Goal: Transaction & Acquisition: Purchase product/service

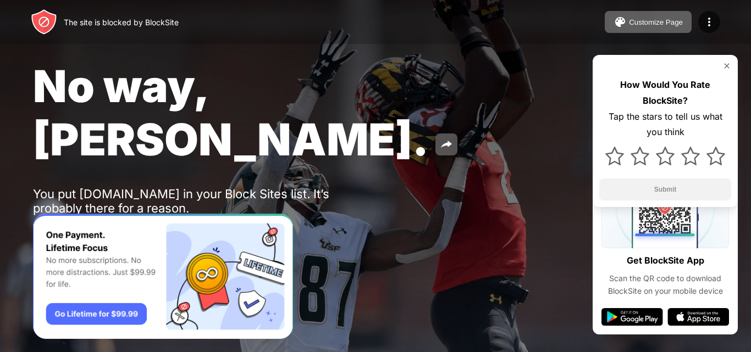
click at [153, 233] on div "Password Protection" at bounding box center [128, 237] width 76 height 9
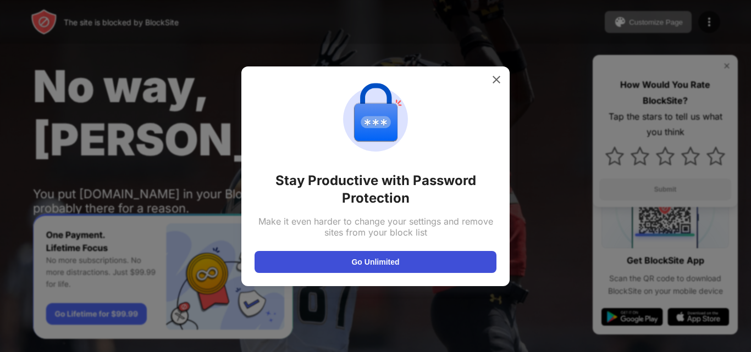
click at [405, 262] on button "Go Unlimited" at bounding box center [376, 262] width 242 height 22
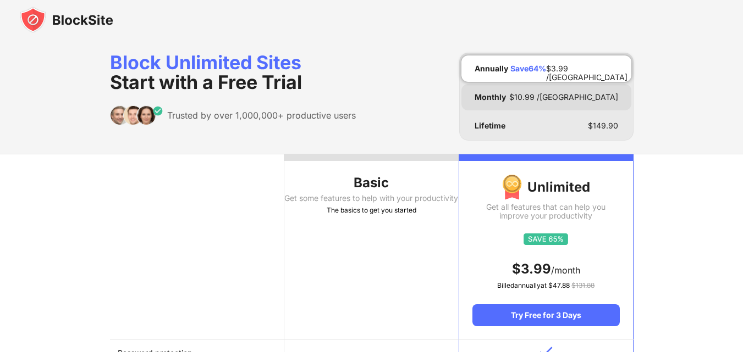
click at [489, 105] on div "Monthly $ 10.99 /[GEOGRAPHIC_DATA]" at bounding box center [546, 97] width 170 height 26
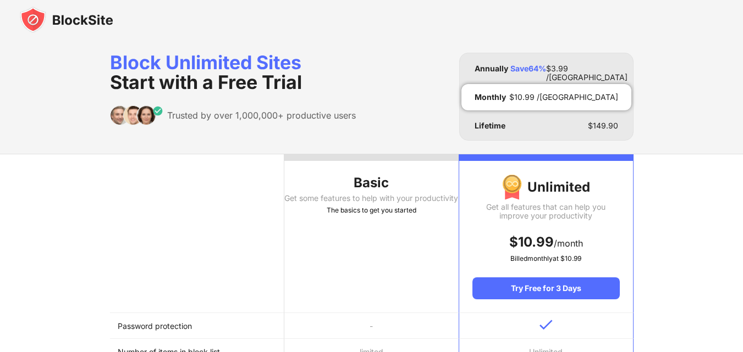
click at [489, 105] on div "Monthly $ 10.99 /MO" at bounding box center [546, 97] width 170 height 26
click at [531, 284] on div "Try Free for 3 Days" at bounding box center [545, 289] width 147 height 22
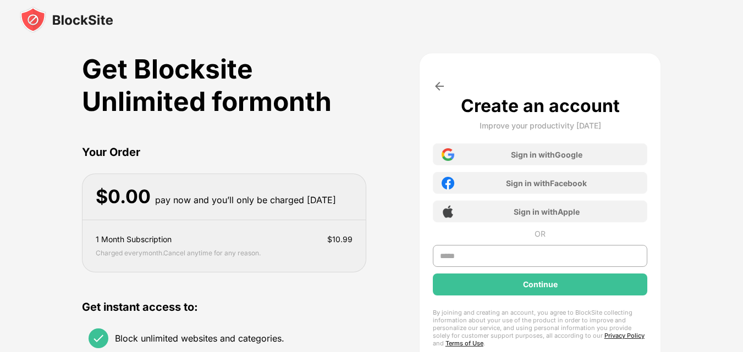
click at [529, 287] on div "Continue" at bounding box center [540, 284] width 35 height 9
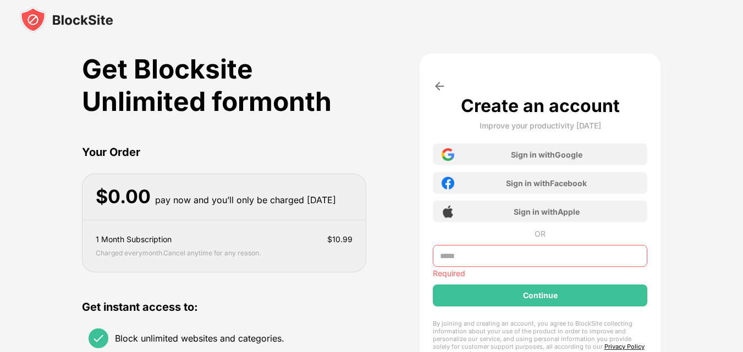
click at [516, 264] on input "text" at bounding box center [540, 256] width 215 height 22
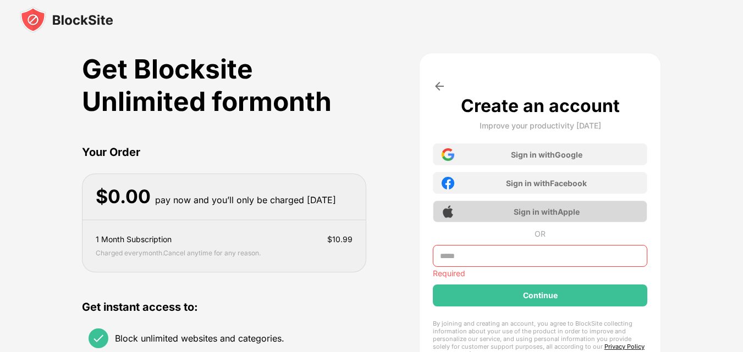
click at [471, 208] on div "Sign in with Apple" at bounding box center [540, 212] width 215 height 22
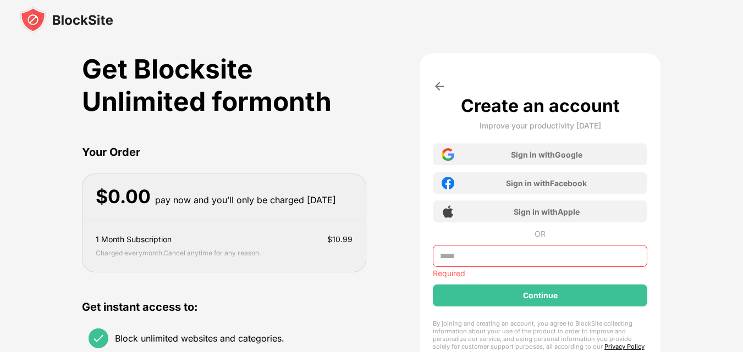
click at [437, 80] on img at bounding box center [439, 86] width 13 height 13
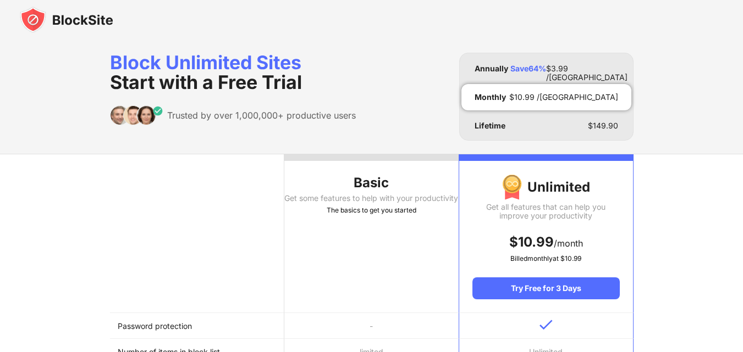
drag, startPoint x: 461, startPoint y: 168, endPoint x: 546, endPoint y: 328, distance: 181.8
click at [546, 328] on img at bounding box center [545, 325] width 13 height 10
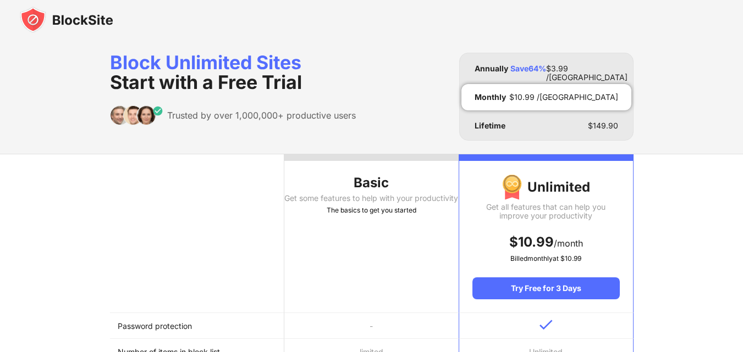
drag, startPoint x: 546, startPoint y: 328, endPoint x: 605, endPoint y: 190, distance: 150.3
drag, startPoint x: 345, startPoint y: 93, endPoint x: 147, endPoint y: 108, distance: 199.1
click at [147, 108] on div "Block Unlimited Sites Start with a Free Trial Trusted by over 1,000,000+ produc…" at bounding box center [233, 97] width 246 height 88
click at [374, 203] on div "Get some features to help with your productivity" at bounding box center [371, 198] width 174 height 9
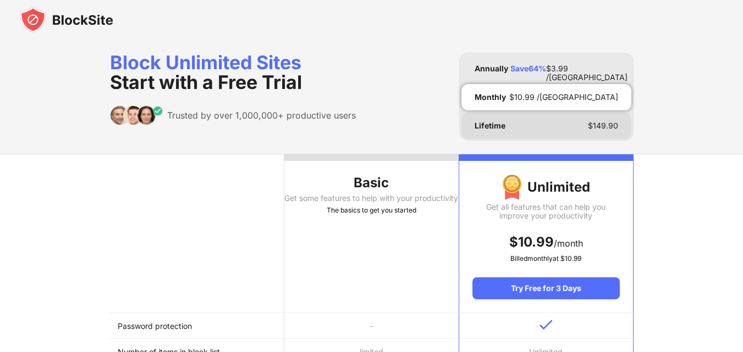
click at [506, 129] on div "Lifetime $ 149.90" at bounding box center [546, 126] width 170 height 26
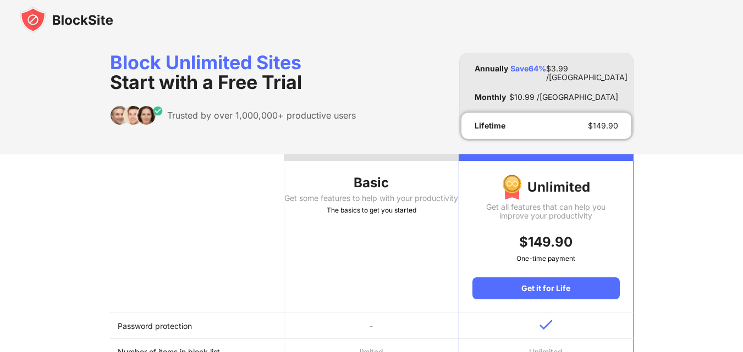
click at [506, 129] on div "Lifetime $ 149.90" at bounding box center [546, 126] width 170 height 26
click at [558, 286] on div "Get it for Life" at bounding box center [545, 289] width 147 height 22
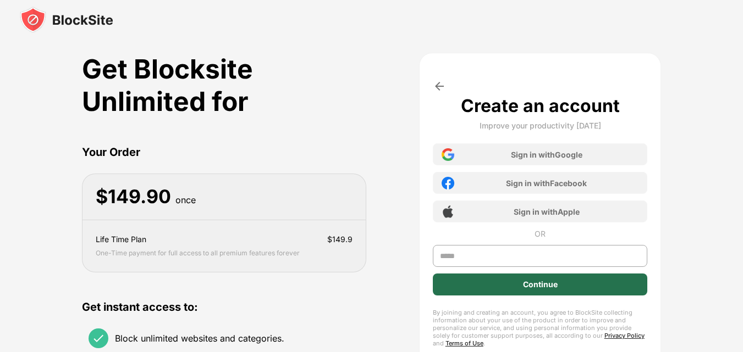
click at [558, 286] on div "Continue" at bounding box center [540, 285] width 215 height 22
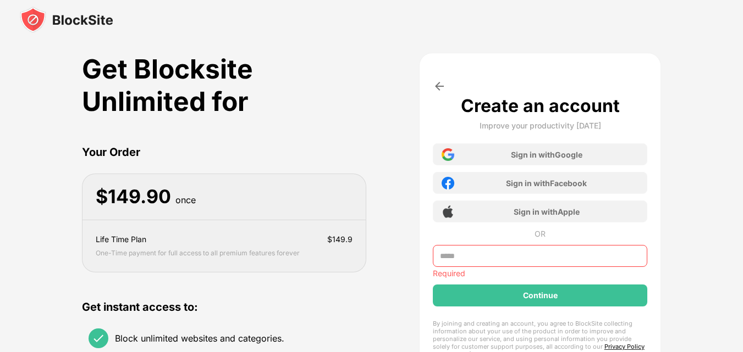
click at [558, 286] on div "Continue" at bounding box center [540, 296] width 215 height 22
click at [561, 258] on input "text" at bounding box center [540, 256] width 215 height 22
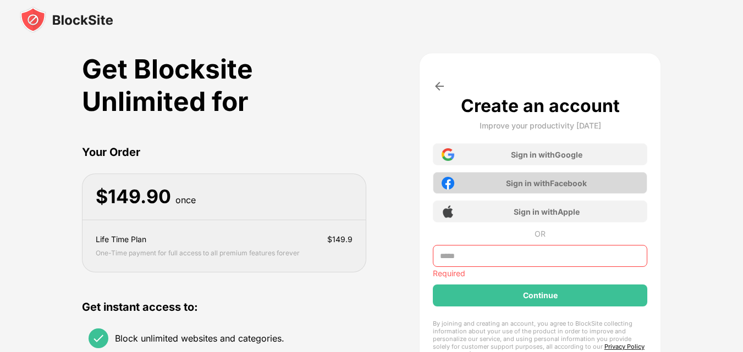
click at [576, 173] on div "Sign in with Facebook" at bounding box center [540, 183] width 215 height 22
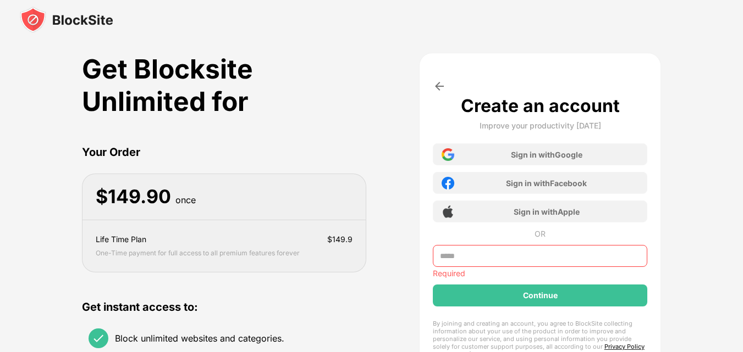
click at [442, 83] on img at bounding box center [439, 86] width 13 height 13
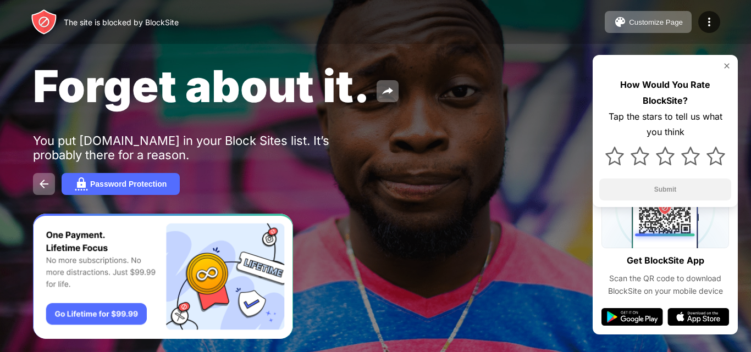
click at [385, 80] on div "Forget about it." at bounding box center [307, 85] width 548 height 53
click at [388, 89] on img at bounding box center [387, 91] width 13 height 13
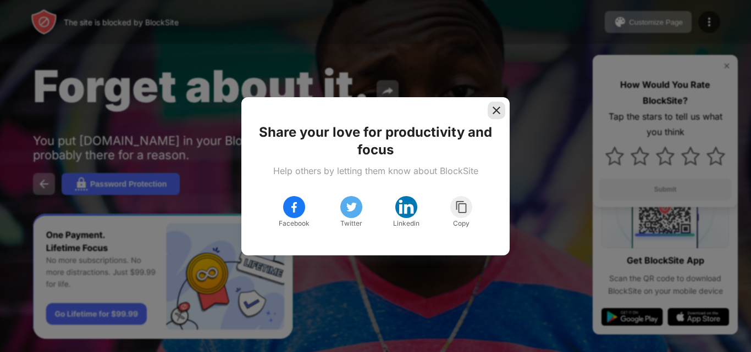
click at [494, 112] on img at bounding box center [496, 110] width 11 height 11
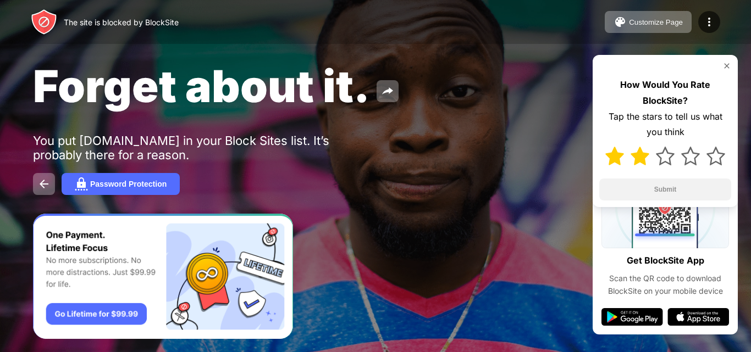
click at [637, 156] on img at bounding box center [640, 156] width 19 height 19
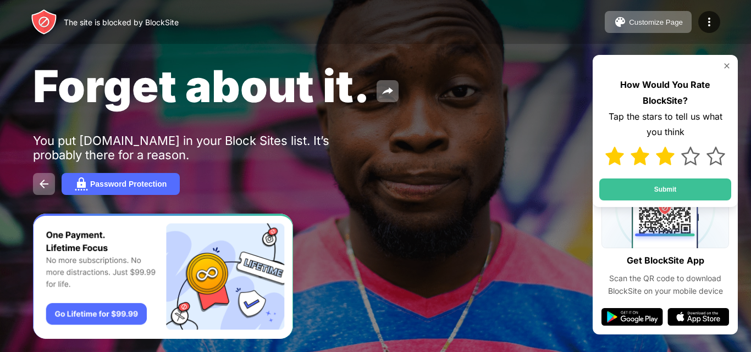
click at [668, 155] on img at bounding box center [665, 156] width 19 height 19
click at [696, 156] on img at bounding box center [690, 156] width 19 height 19
click at [718, 151] on img at bounding box center [716, 156] width 19 height 19
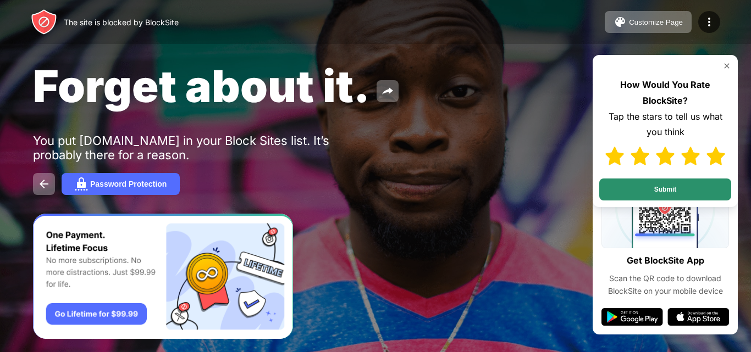
click at [671, 191] on button "Submit" at bounding box center [665, 190] width 132 height 22
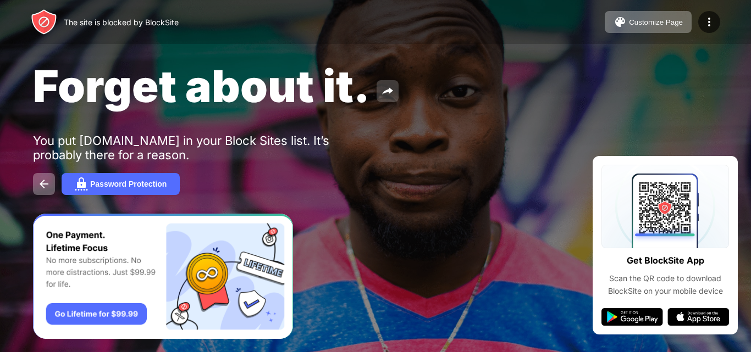
click at [392, 88] on img at bounding box center [387, 91] width 13 height 13
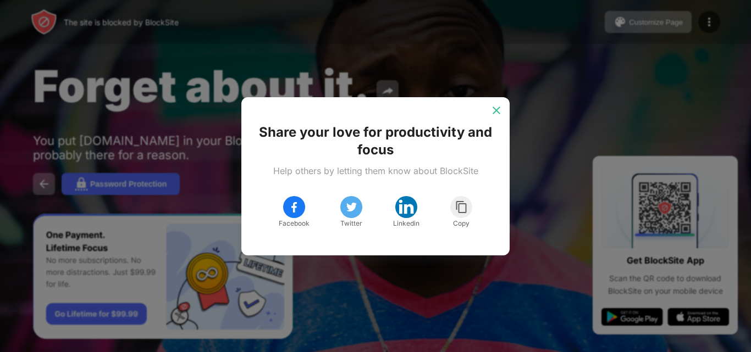
click at [496, 107] on img at bounding box center [496, 110] width 11 height 11
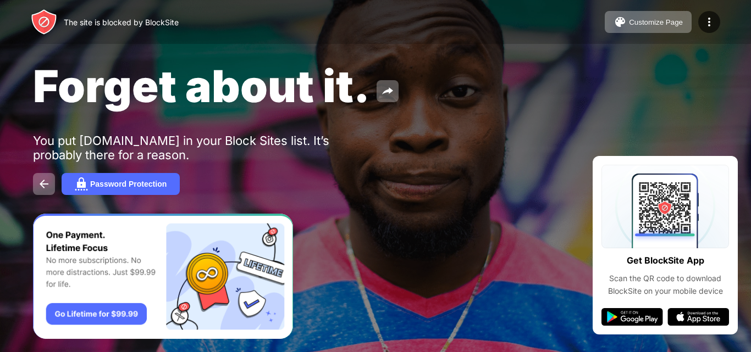
click at [124, 319] on img "Banner Message" at bounding box center [163, 277] width 260 height 126
